Goal: Check status: Check status

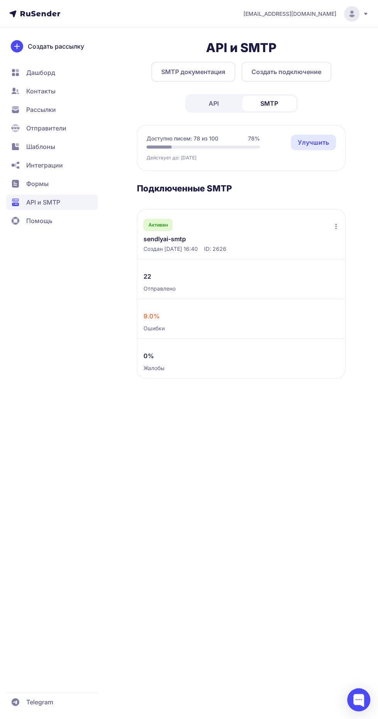
click at [183, 242] on link "sendlyai-smtp" at bounding box center [204, 238] width 120 height 9
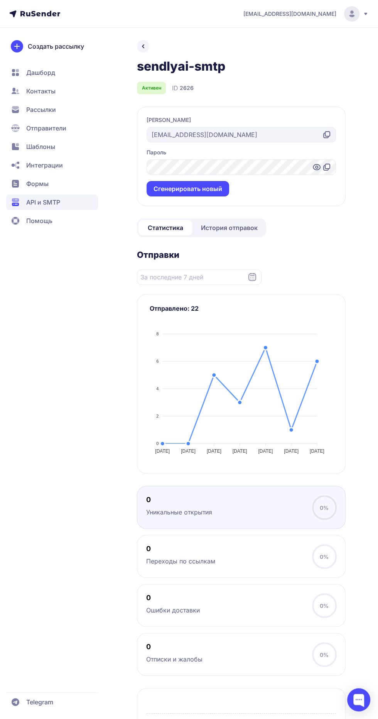
click at [241, 235] on link "История отправок" at bounding box center [229, 227] width 71 height 15
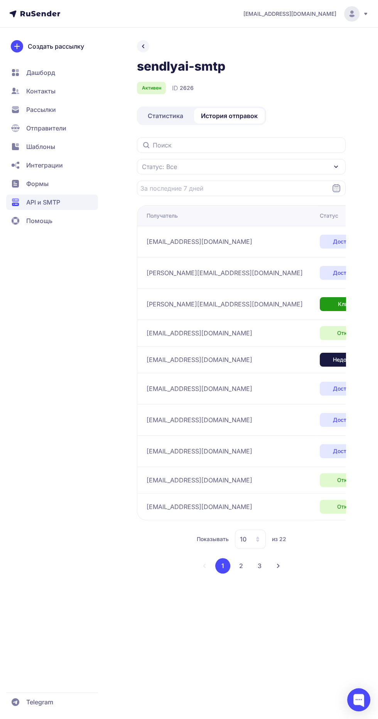
click at [256, 536] on icon at bounding box center [258, 539] width 6 height 6
click at [280, 507] on span "100" at bounding box center [281, 514] width 83 height 15
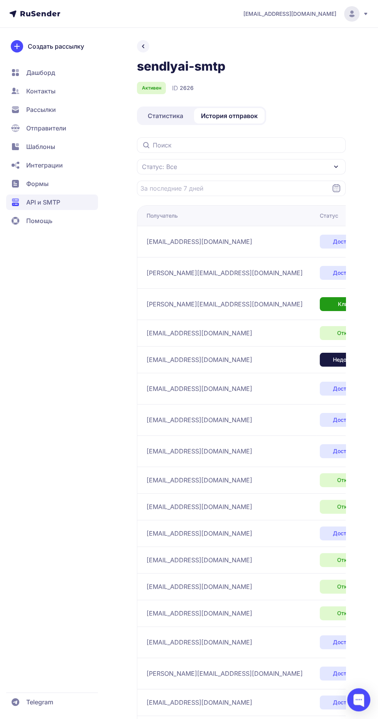
click at [162, 162] on span "Статус: Все" at bounding box center [159, 166] width 35 height 9
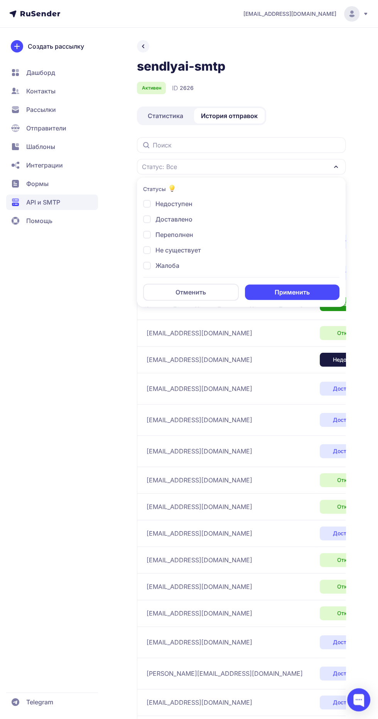
click at [184, 219] on span "Доставлено" at bounding box center [173, 218] width 37 height 9
checkbox input "true"
click at [174, 244] on span "Кликнул" at bounding box center [167, 241] width 25 height 9
checkbox input "true"
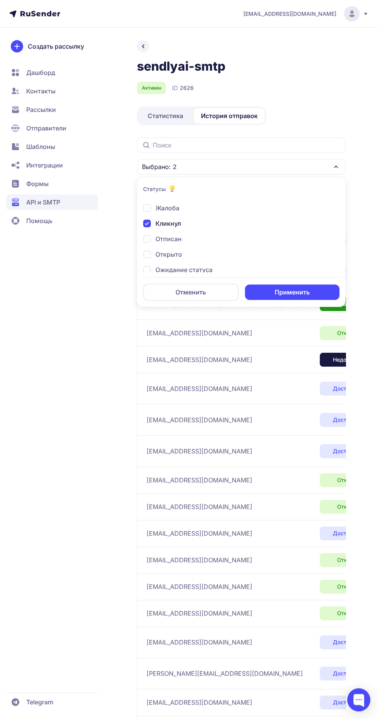
scroll to position [59, 0]
click at [167, 252] on span "Открыто" at bounding box center [168, 252] width 27 height 9
checkbox input "true"
click at [301, 290] on button "Применить" at bounding box center [292, 291] width 95 height 15
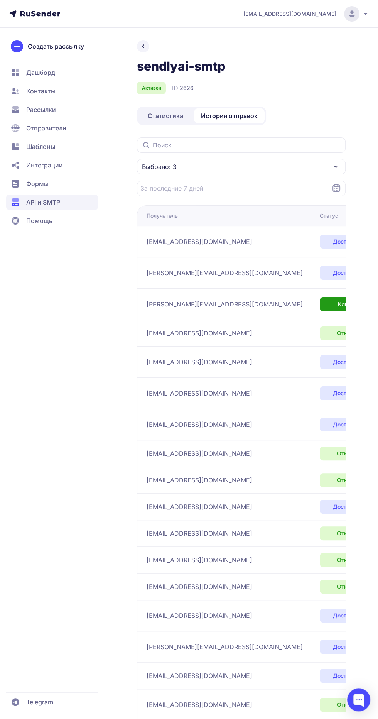
click at [175, 114] on span "Статистика" at bounding box center [165, 115] width 35 height 9
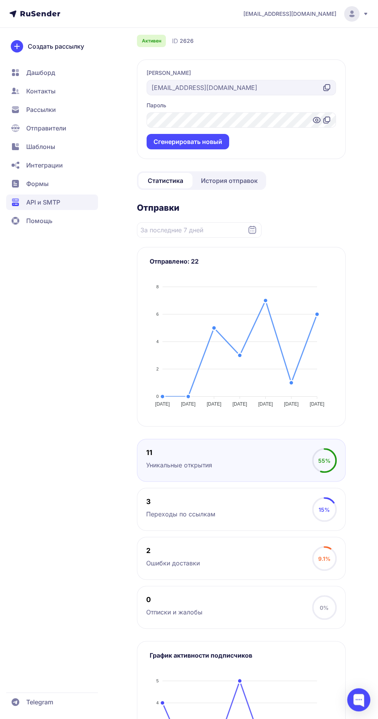
scroll to position [46, 0]
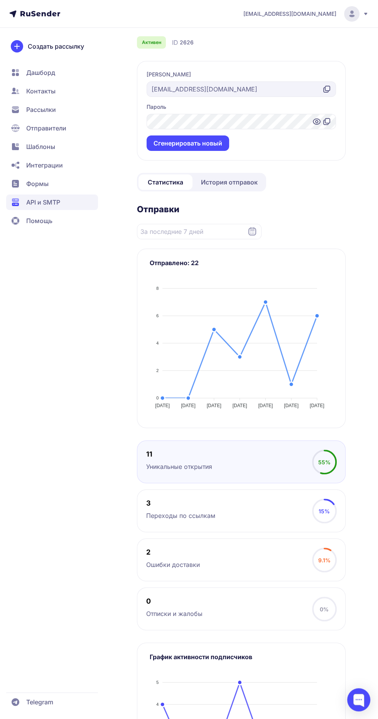
click at [239, 186] on span "История отправок" at bounding box center [229, 181] width 57 height 9
